Goal: Task Accomplishment & Management: Complete application form

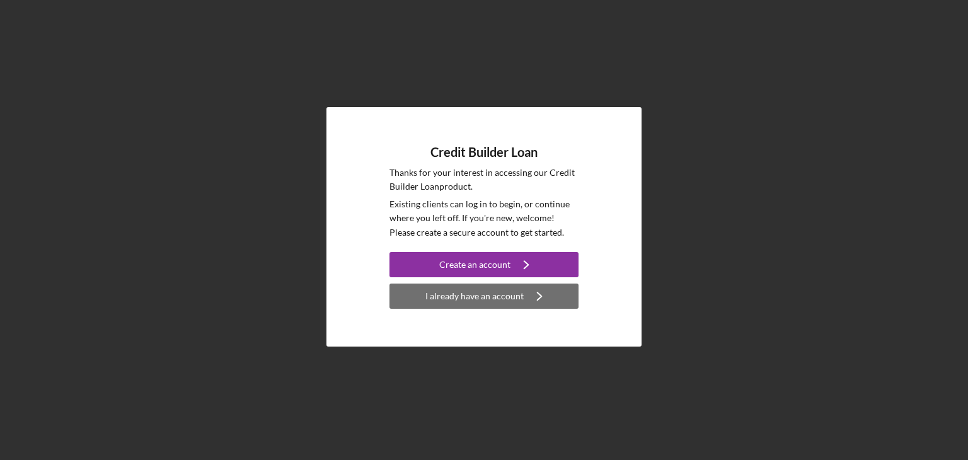
click at [479, 300] on div "I already have an account" at bounding box center [474, 296] width 98 height 25
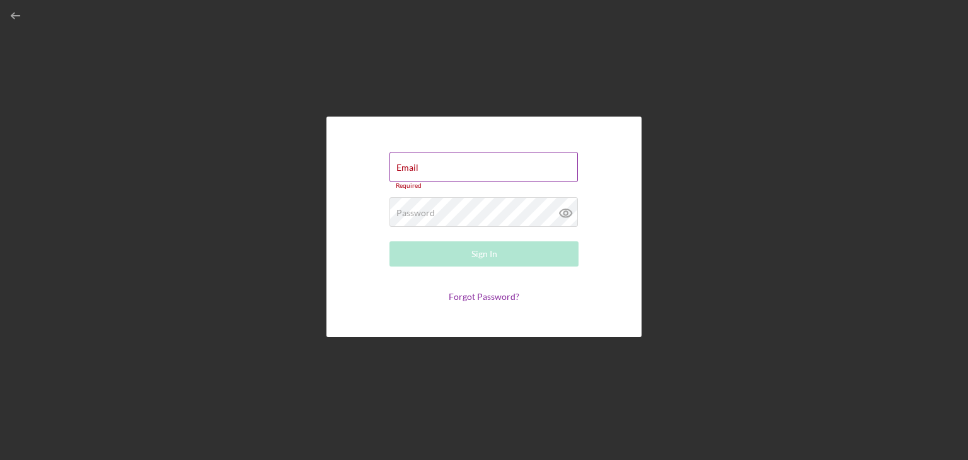
click at [452, 168] on div "Email Required" at bounding box center [484, 171] width 189 height 38
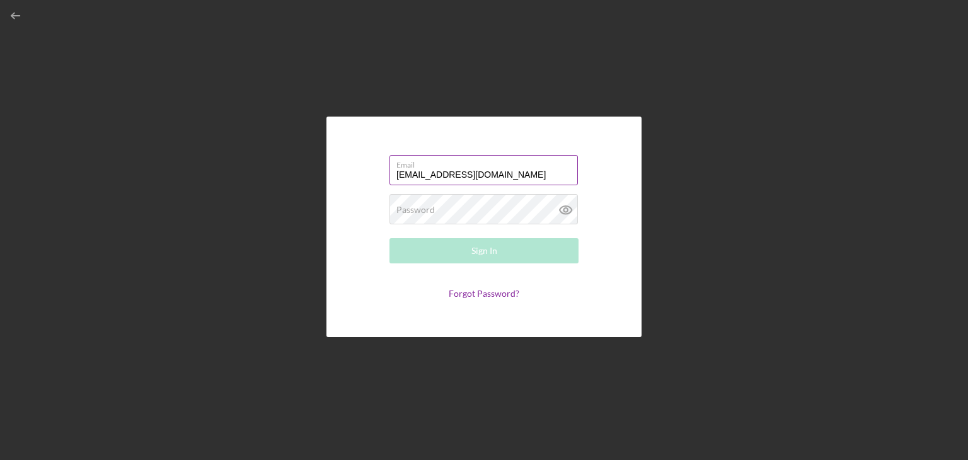
type input "[EMAIL_ADDRESS][DOMAIN_NAME]"
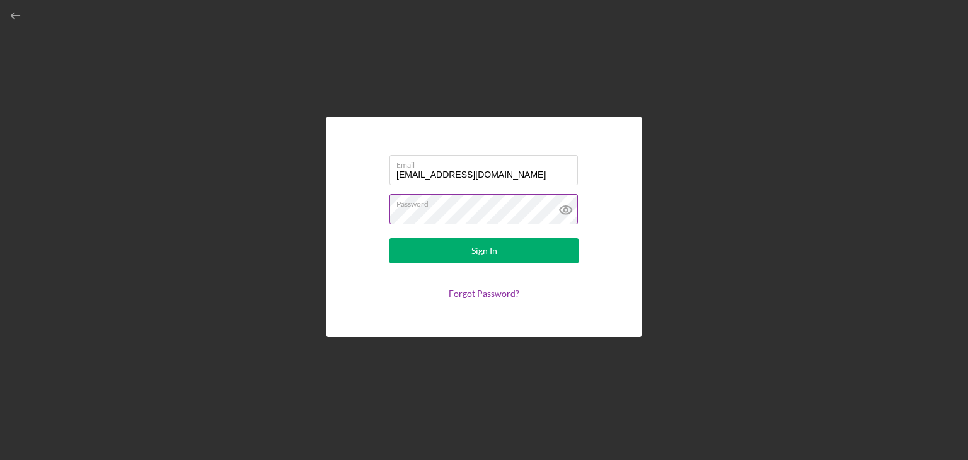
click at [562, 209] on icon at bounding box center [566, 210] width 32 height 32
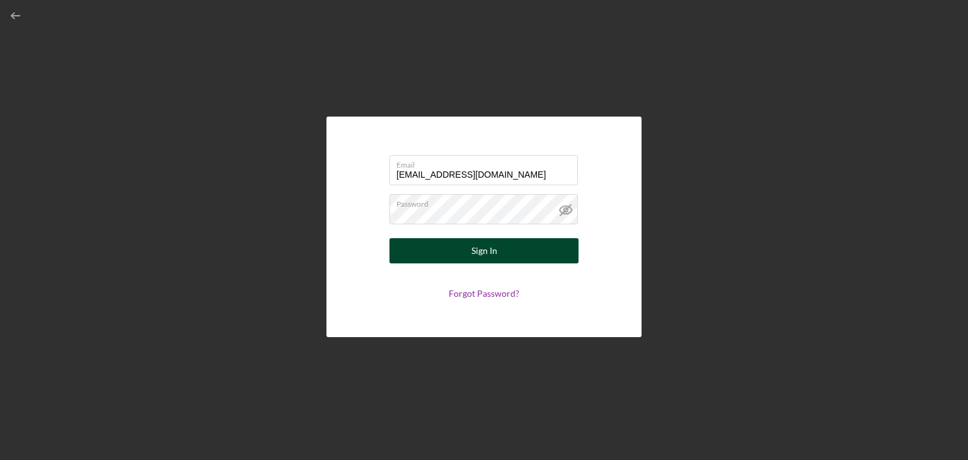
click at [495, 252] on div "Sign In" at bounding box center [484, 250] width 26 height 25
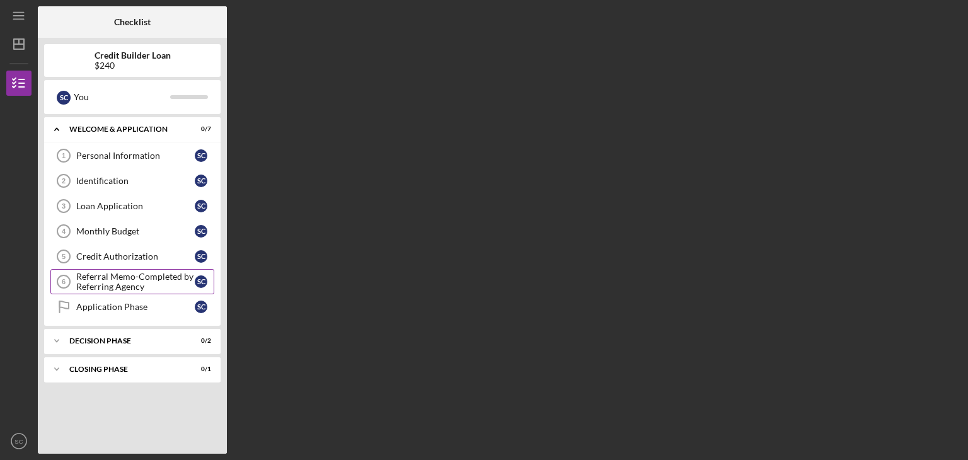
click at [121, 284] on div "Referral Memo-Completed by Referring Agency" at bounding box center [135, 282] width 119 height 20
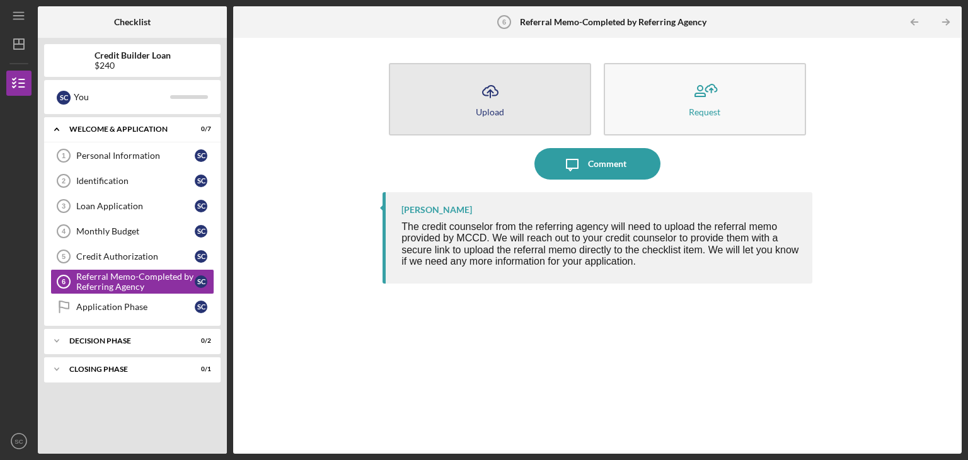
click at [487, 88] on icon "button" at bounding box center [490, 90] width 15 height 9
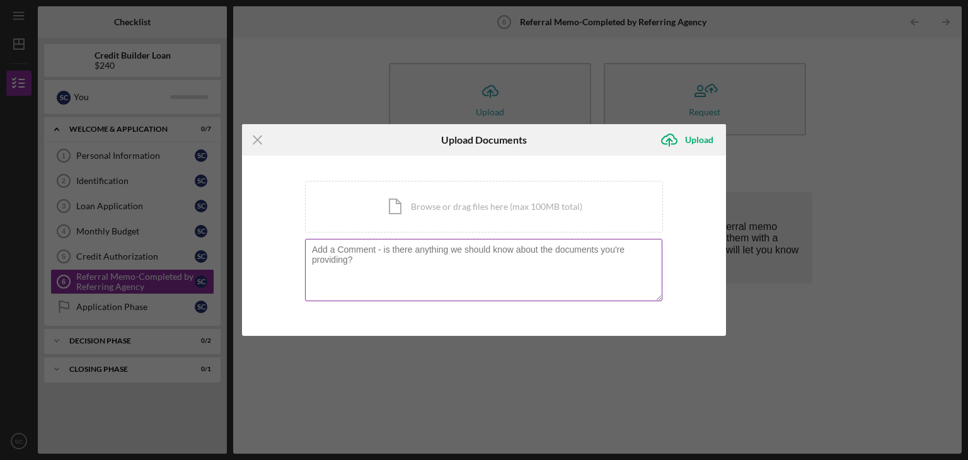
click at [354, 259] on textarea at bounding box center [483, 270] width 357 height 62
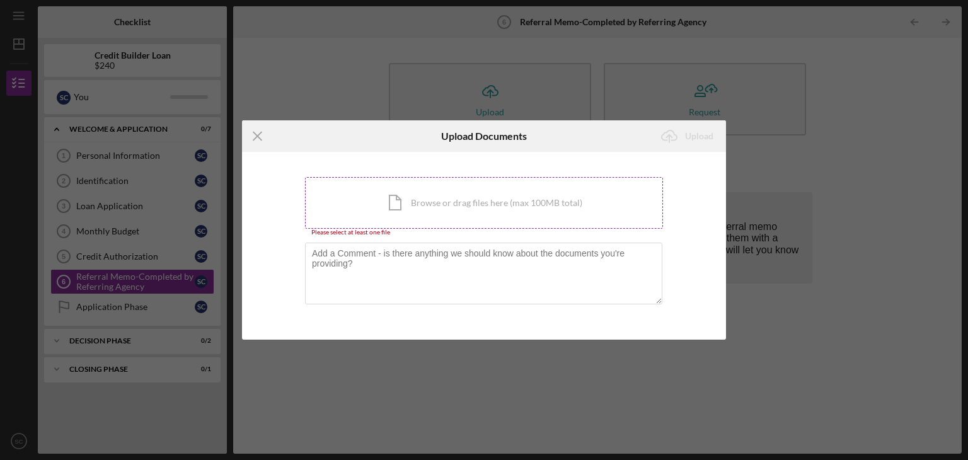
click at [456, 207] on div "Icon/Document Browse or drag files here (max 100MB total) Tap to choose files o…" at bounding box center [484, 203] width 358 height 52
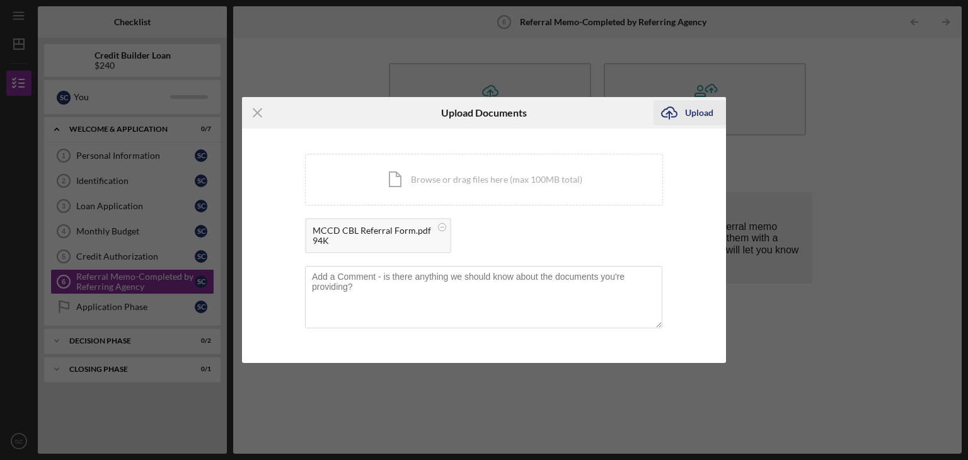
click at [707, 112] on div "Upload" at bounding box center [699, 112] width 28 height 25
